Goal: Check status: Check status

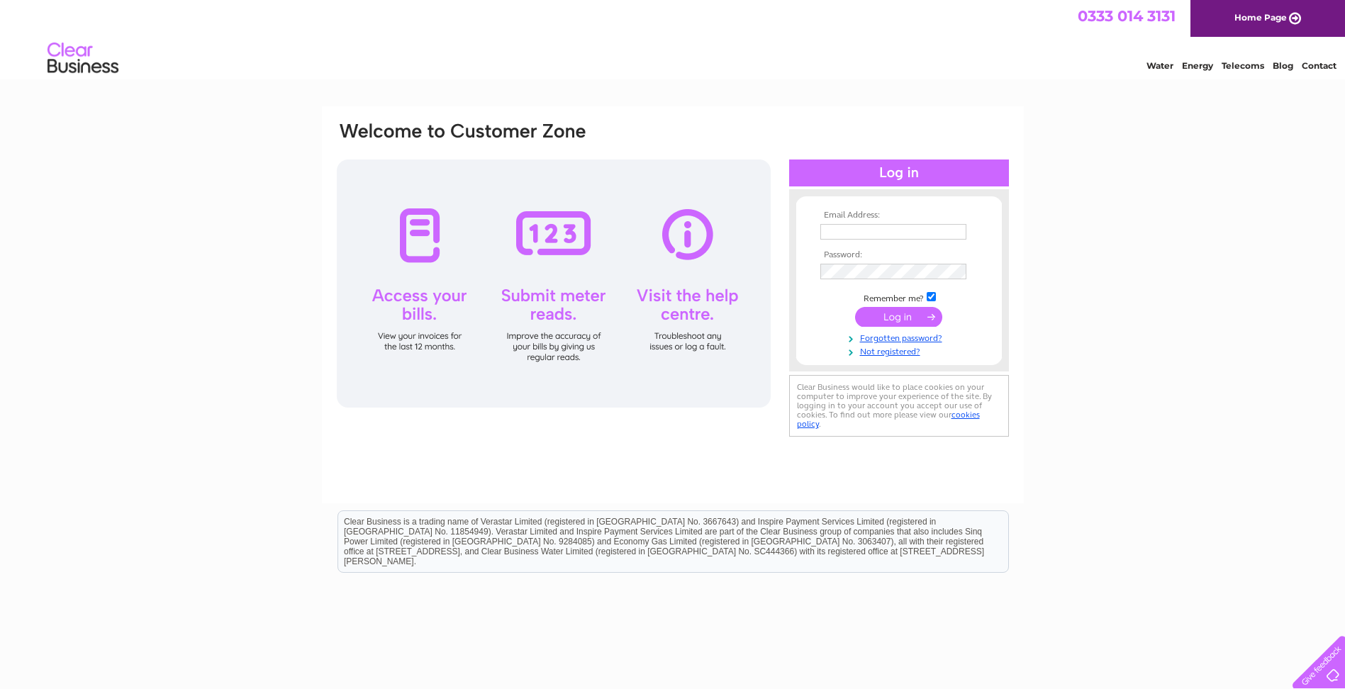
type input "info@leighlions.co.uk"
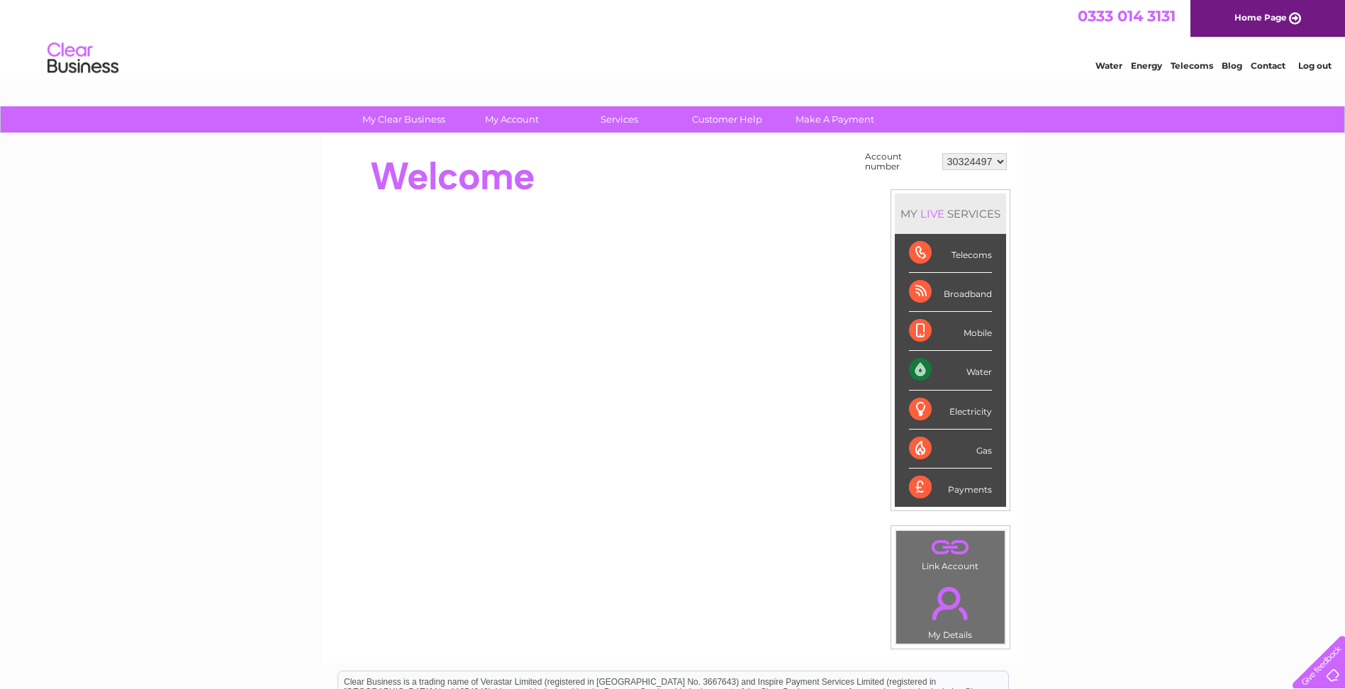
click at [918, 371] on div "Water" at bounding box center [950, 370] width 83 height 39
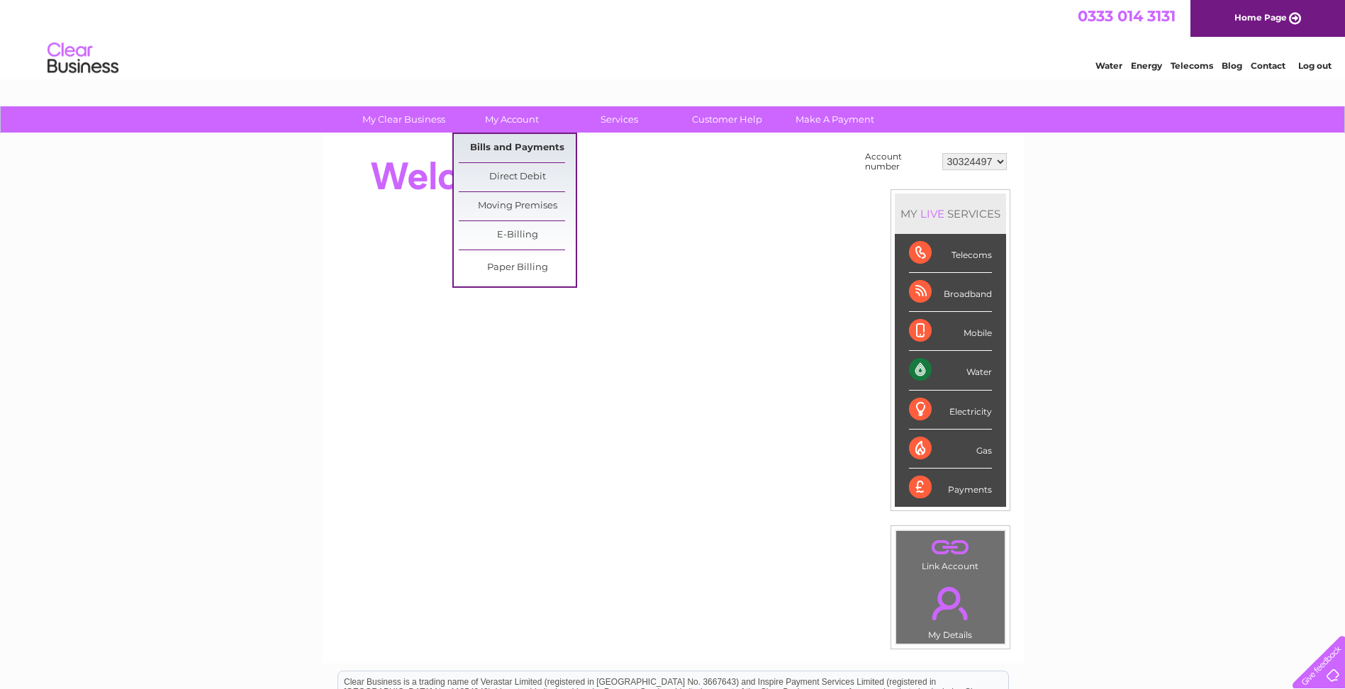
click at [525, 141] on link "Bills and Payments" at bounding box center [517, 148] width 117 height 28
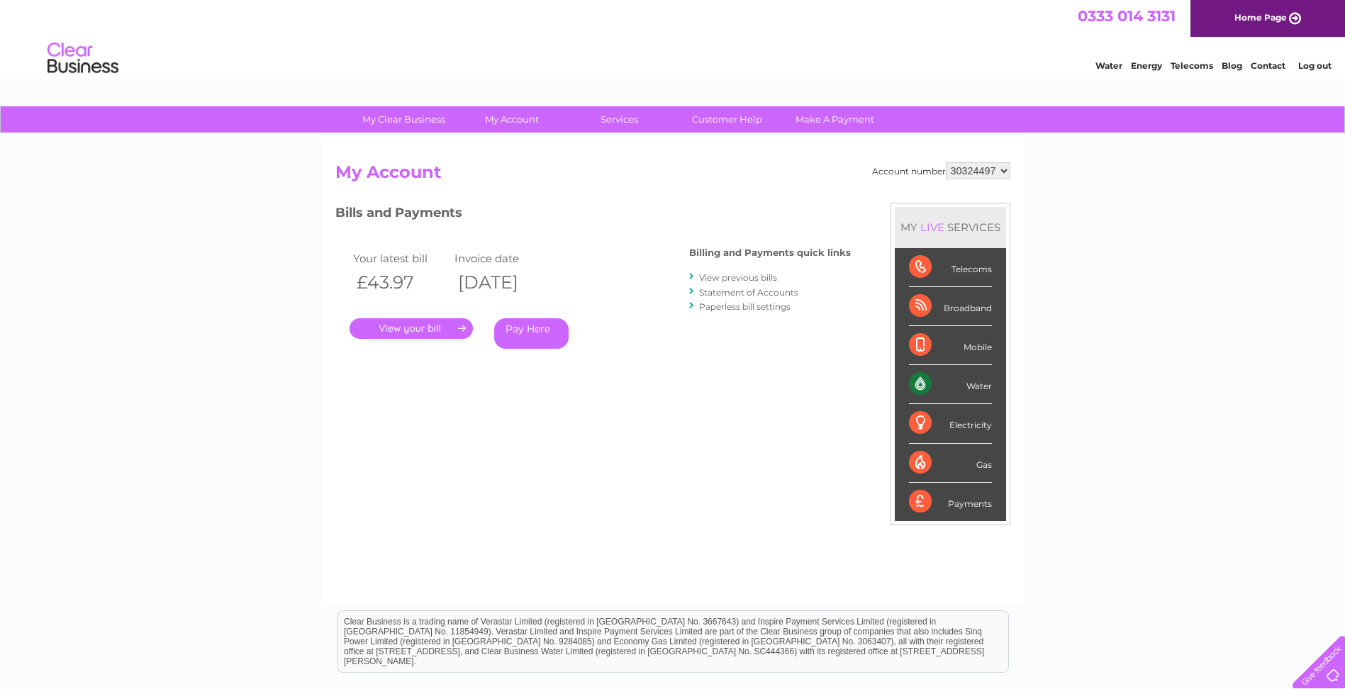
click at [413, 326] on link "." at bounding box center [411, 328] width 123 height 21
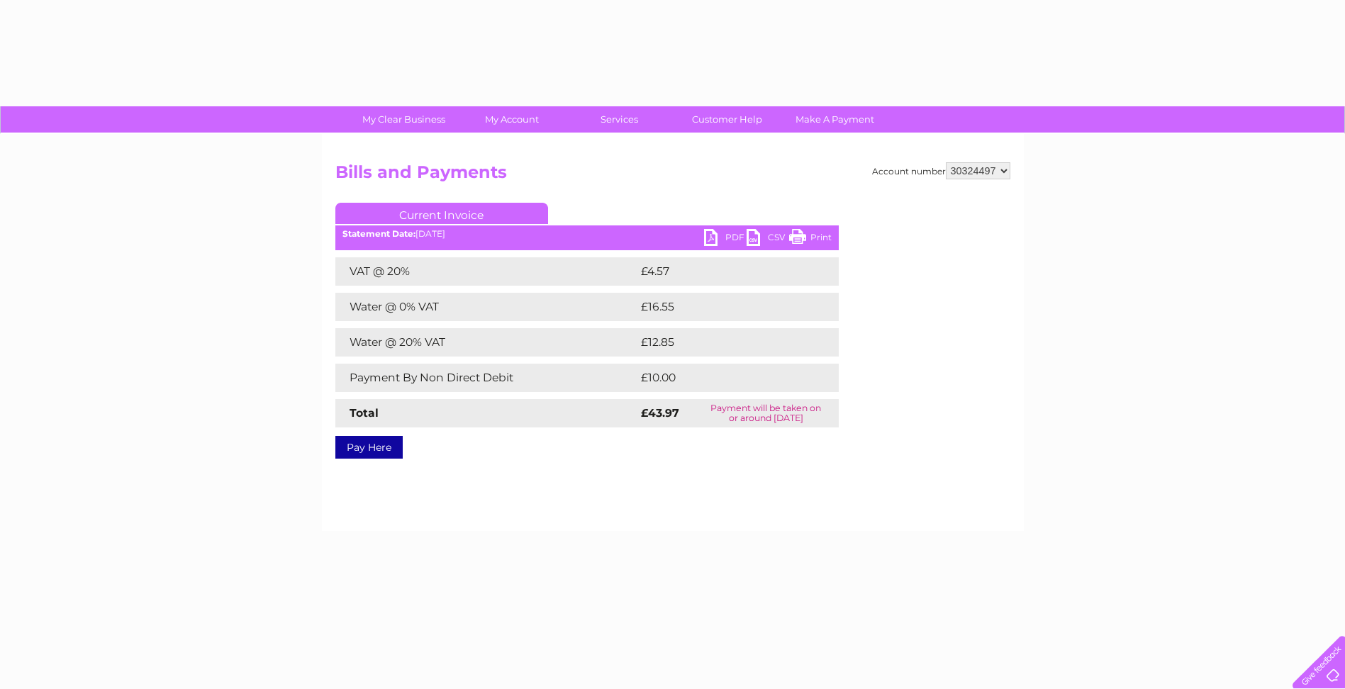
click at [435, 326] on div "VAT @ 20% £4.57 Water @ 0% VAT £16.55 Water @ 20% VAT £12.85 Payment By Non Dir…" at bounding box center [587, 342] width 504 height 170
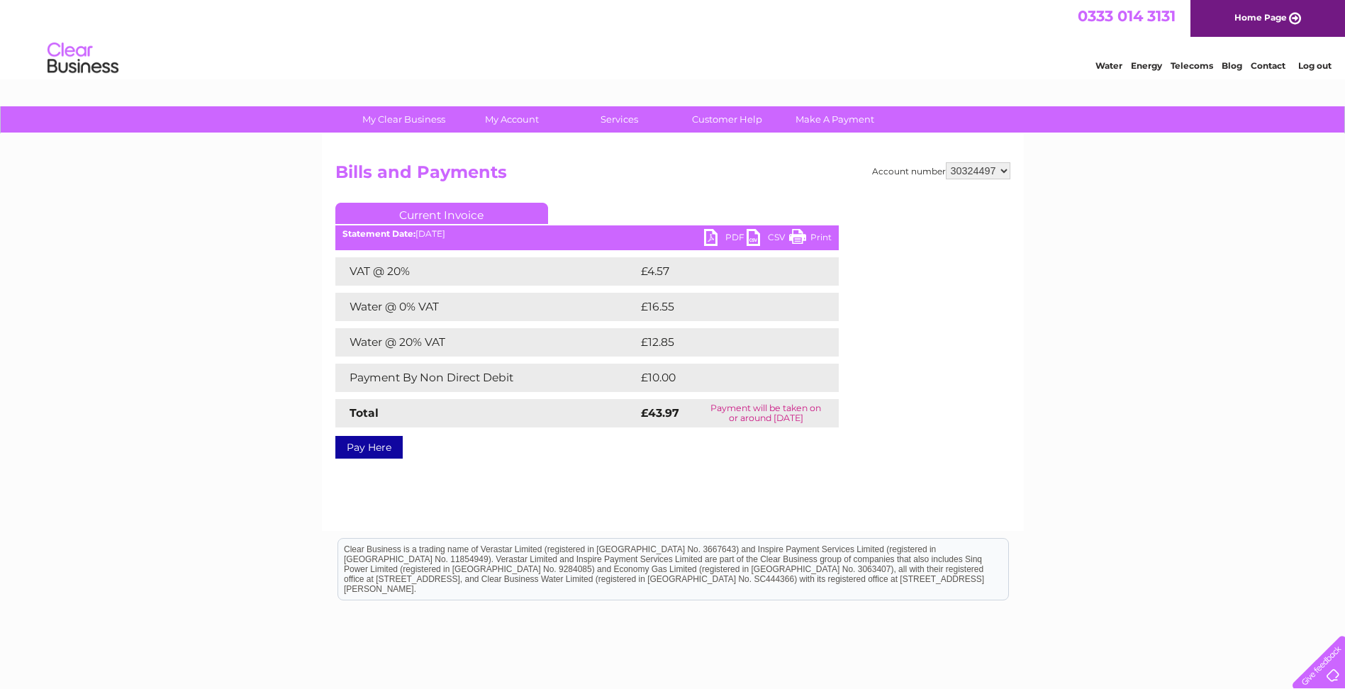
click at [463, 327] on div "VAT @ 20% £4.57 Water @ 0% VAT £16.55 Water @ 20% VAT £12.85 Payment By Non Dir…" at bounding box center [587, 342] width 504 height 170
click at [735, 281] on td "£4.57" at bounding box center [722, 271] width 168 height 28
